Goal: Information Seeking & Learning: Learn about a topic

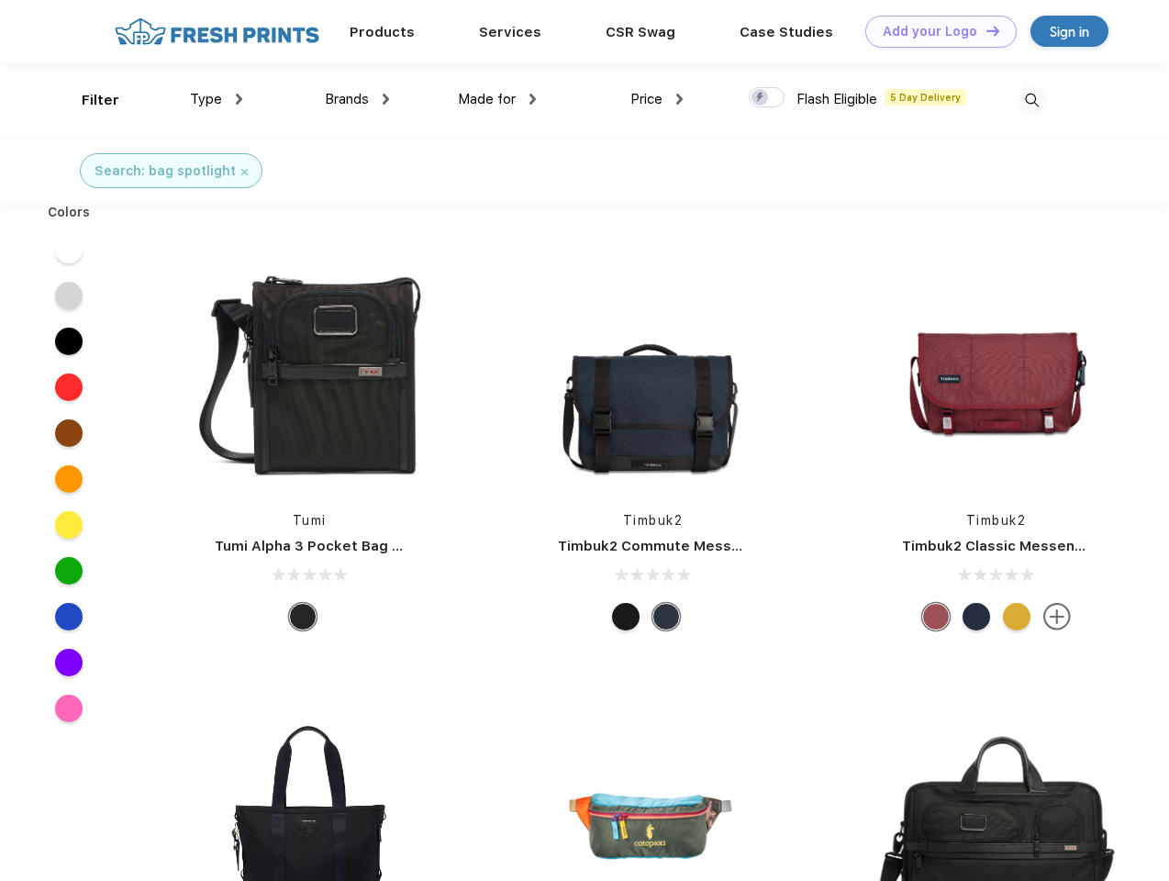
click at [934, 31] on link "Add your Logo Design Tool" at bounding box center [941, 32] width 151 height 32
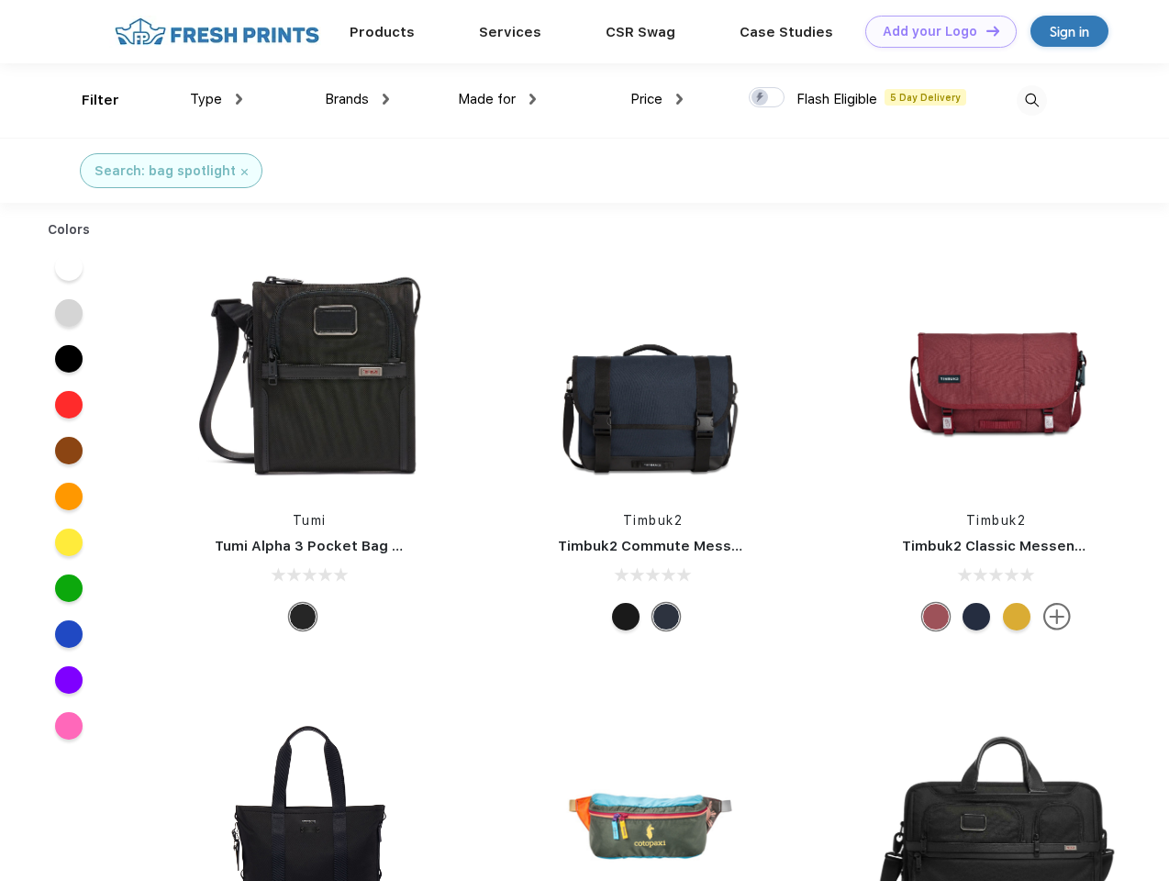
click at [0, 0] on div "Design Tool" at bounding box center [0, 0] width 0 height 0
click at [985, 30] on link "Add your Logo Design Tool" at bounding box center [941, 32] width 151 height 32
click at [88, 100] on div "Filter" at bounding box center [101, 100] width 38 height 21
click at [217, 99] on span "Type" at bounding box center [206, 99] width 32 height 17
click at [357, 99] on span "Brands" at bounding box center [347, 99] width 44 height 17
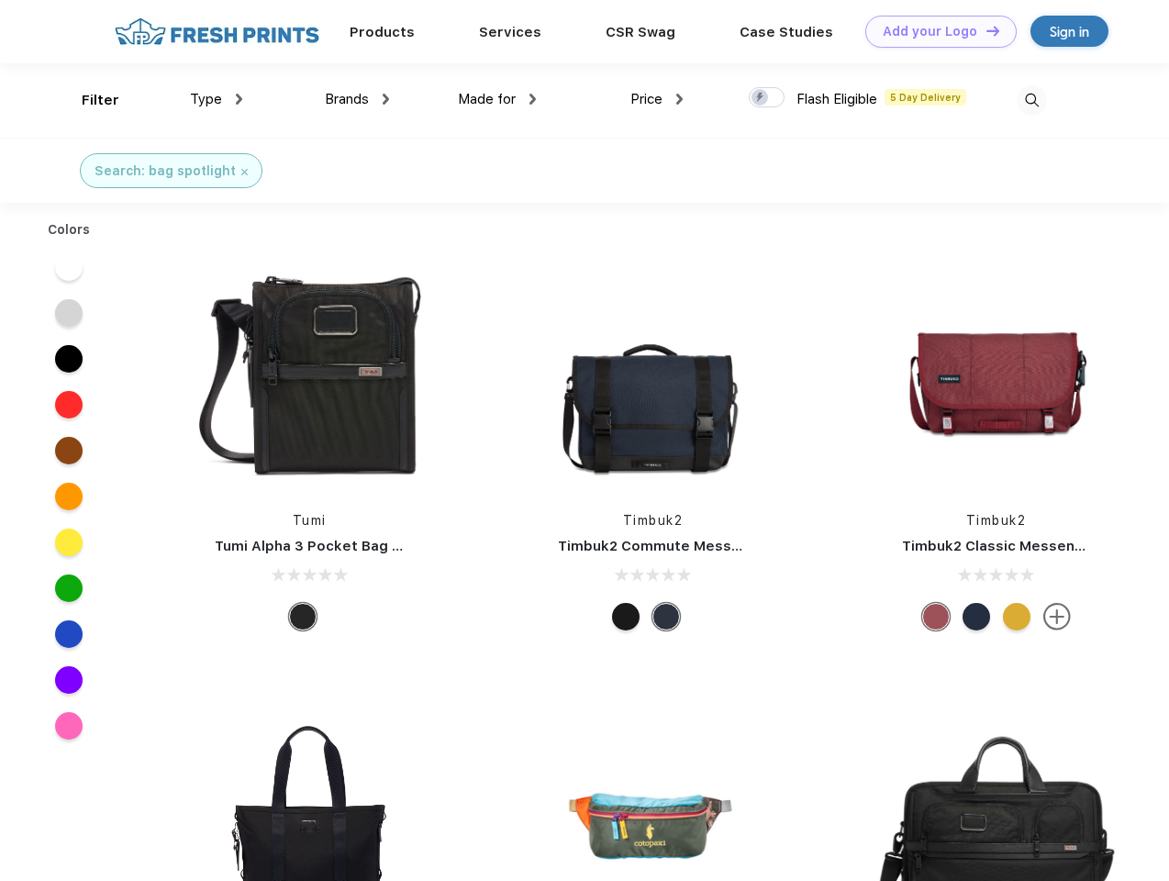
click at [498, 99] on span "Made for" at bounding box center [487, 99] width 58 height 17
click at [657, 99] on span "Price" at bounding box center [647, 99] width 32 height 17
click at [767, 98] on div at bounding box center [767, 97] width 36 height 20
click at [761, 98] on input "checkbox" at bounding box center [755, 92] width 12 height 12
click at [1032, 100] on img at bounding box center [1032, 100] width 30 height 30
